Goal: Use online tool/utility: Utilize a website feature to perform a specific function

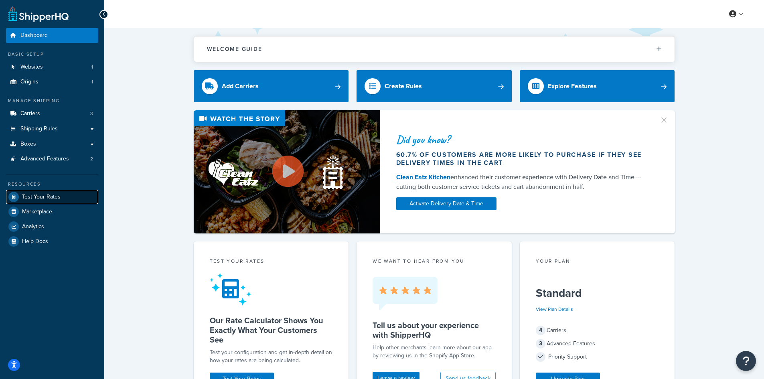
click at [33, 200] on span "Test Your Rates" at bounding box center [41, 197] width 38 height 7
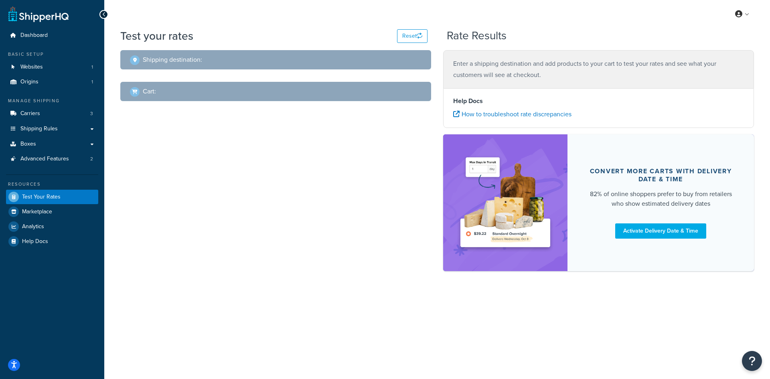
select select "[GEOGRAPHIC_DATA]"
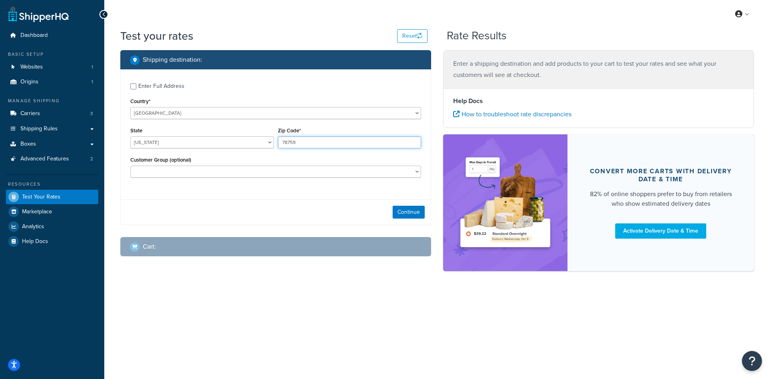
click at [292, 144] on input "78759" at bounding box center [349, 142] width 143 height 12
paste input "37912"
type input "37912"
click at [146, 139] on select "[US_STATE] [US_STATE] [US_STATE] [US_STATE] [US_STATE] Armed Forces Americas Ar…" at bounding box center [201, 142] width 143 height 12
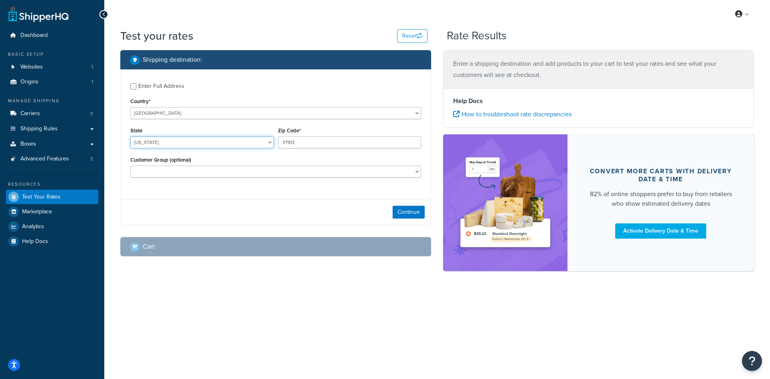
select select "TN"
click at [130, 136] on select "[US_STATE] [US_STATE] [US_STATE] [US_STATE] [US_STATE] Armed Forces Americas Ar…" at bounding box center [201, 142] width 143 height 12
click at [402, 214] on button "Continue" at bounding box center [408, 212] width 32 height 13
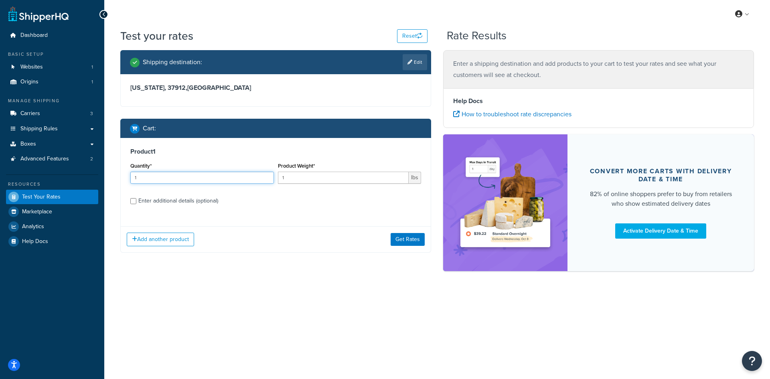
click at [213, 175] on input "1" at bounding box center [201, 178] width 143 height 12
type input "100"
click at [331, 187] on div "Product Weight* 1 lbs" at bounding box center [350, 174] width 148 height 29
click at [324, 177] on input "1" at bounding box center [343, 178] width 131 height 12
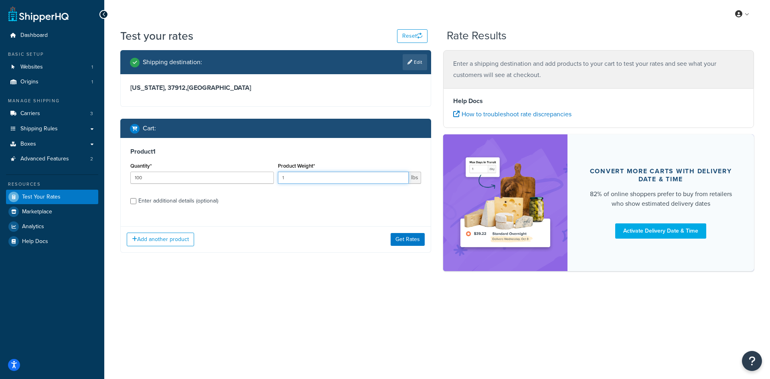
click at [324, 177] on input "1" at bounding box center [343, 178] width 131 height 12
type input "0.59"
click at [408, 242] on button "Get Rates" at bounding box center [407, 239] width 34 height 13
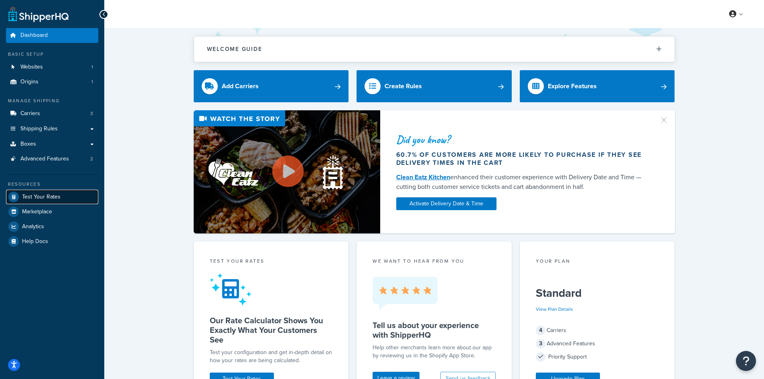
click at [44, 197] on span "Test Your Rates" at bounding box center [41, 197] width 38 height 7
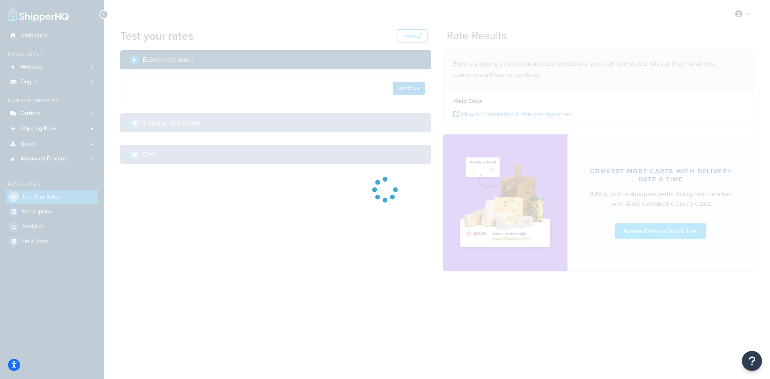
select select "[GEOGRAPHIC_DATA]"
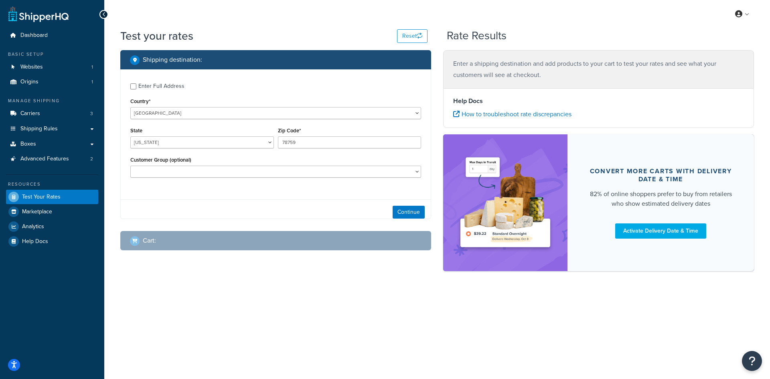
click at [367, 153] on div "Zip Code* 78759" at bounding box center [350, 139] width 148 height 29
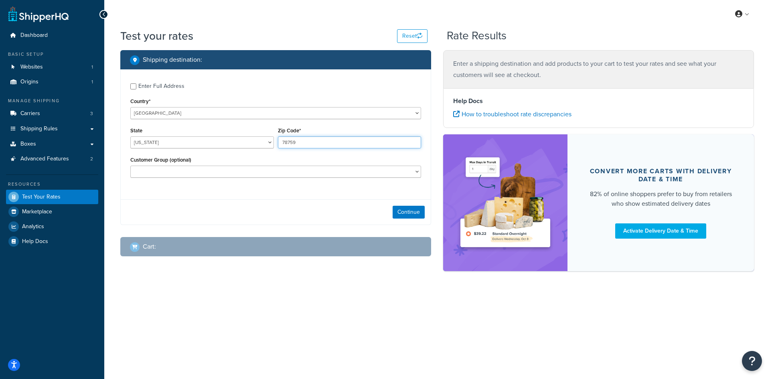
click at [358, 147] on input "78759" at bounding box center [349, 142] width 143 height 12
paste input "5006"
type input "75006"
click at [375, 211] on button "Continue" at bounding box center [408, 212] width 32 height 13
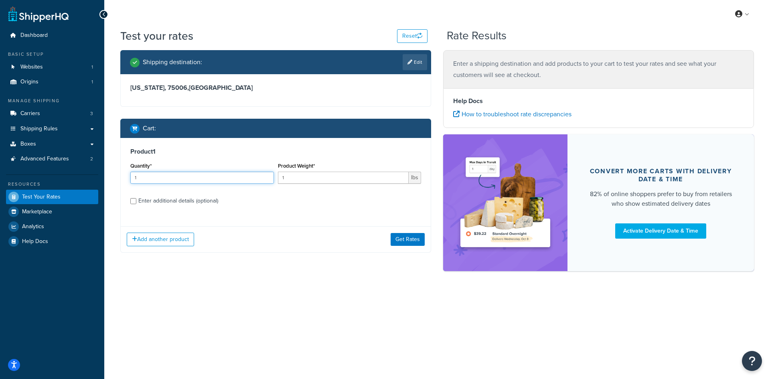
click at [148, 180] on input "1" at bounding box center [201, 178] width 143 height 12
type input "100"
click at [283, 175] on input "1" at bounding box center [343, 178] width 131 height 12
type input "1.04"
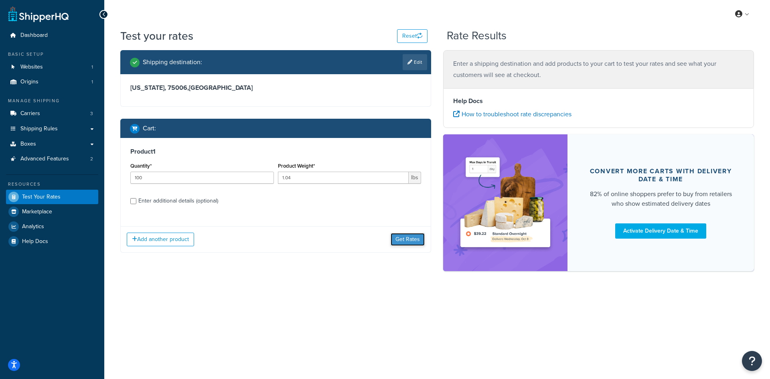
click at [375, 236] on button "Get Rates" at bounding box center [407, 239] width 34 height 13
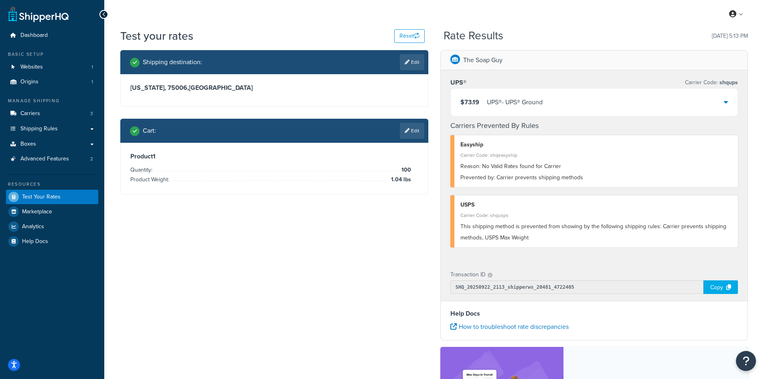
click at [375, 100] on div "$73.19 UPS® - UPS® Ground" at bounding box center [594, 102] width 287 height 27
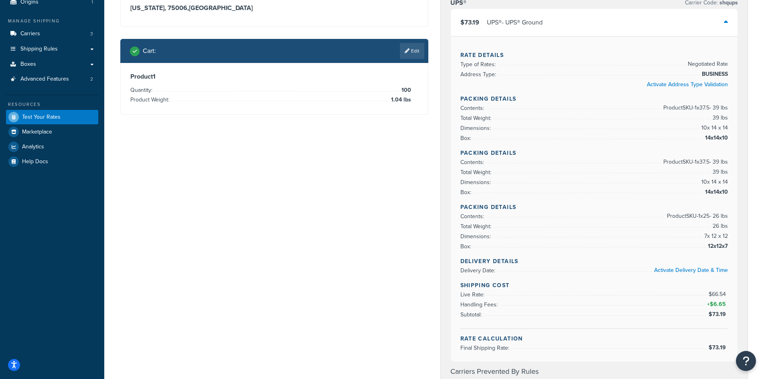
scroll to position [80, 0]
copy span "66.54"
drag, startPoint x: 712, startPoint y: 292, endPoint x: 727, endPoint y: 292, distance: 15.2
click at [375, 292] on span "$66.54" at bounding box center [717, 293] width 19 height 8
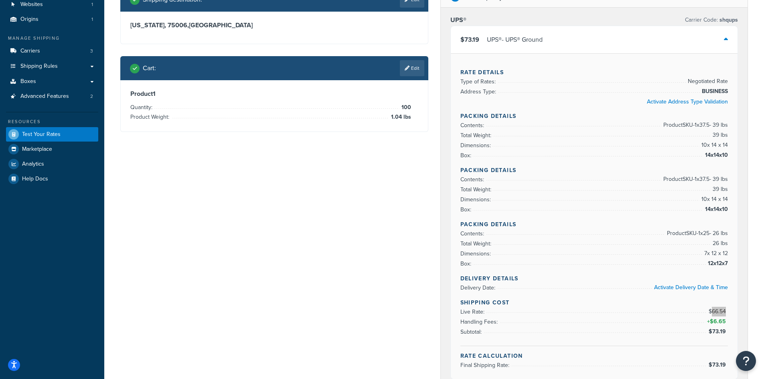
scroll to position [0, 0]
